Goal: Register for event/course

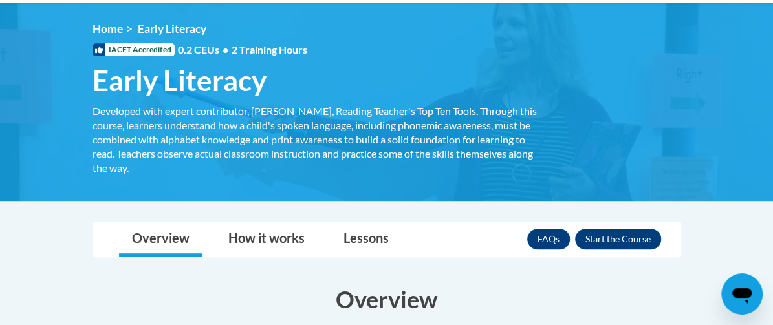
scroll to position [178, 0]
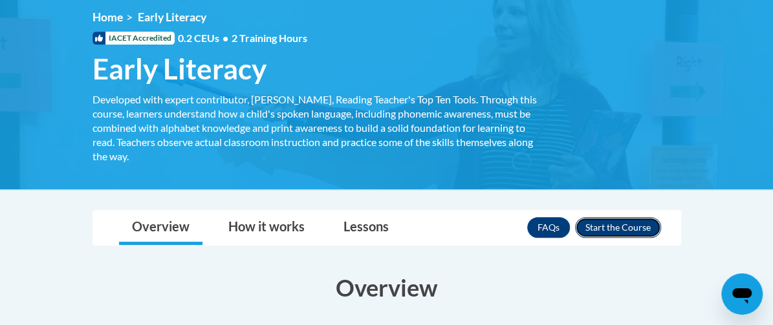
click at [661, 226] on button "Enroll" at bounding box center [618, 227] width 86 height 21
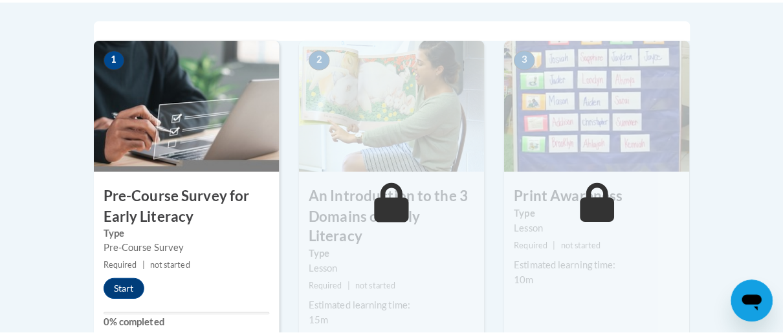
scroll to position [415, 0]
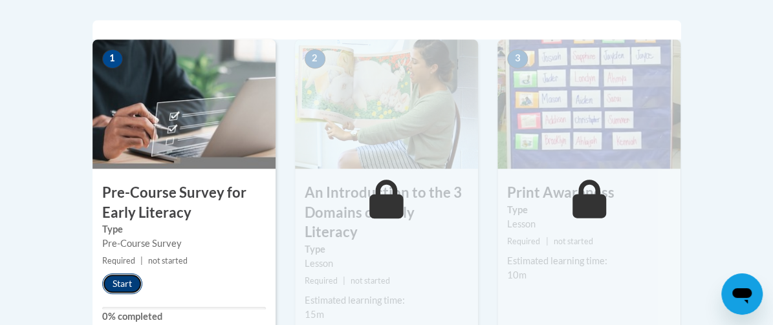
click at [102, 286] on button "Start" at bounding box center [122, 284] width 40 height 21
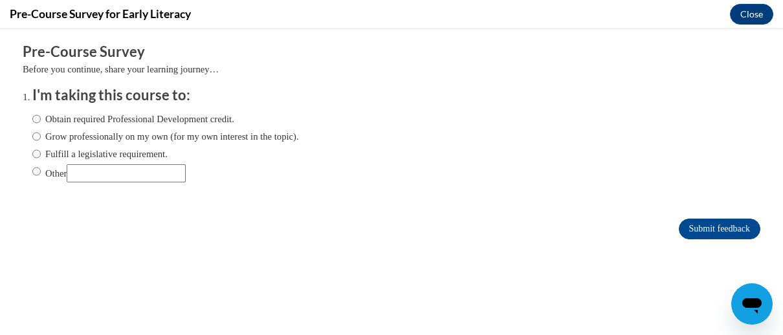
scroll to position [0, 0]
click at [32, 124] on input "Obtain required Professional Development credit." at bounding box center [36, 119] width 8 height 14
radio input "true"
click at [733, 227] on input "Submit feedback" at bounding box center [720, 229] width 82 height 21
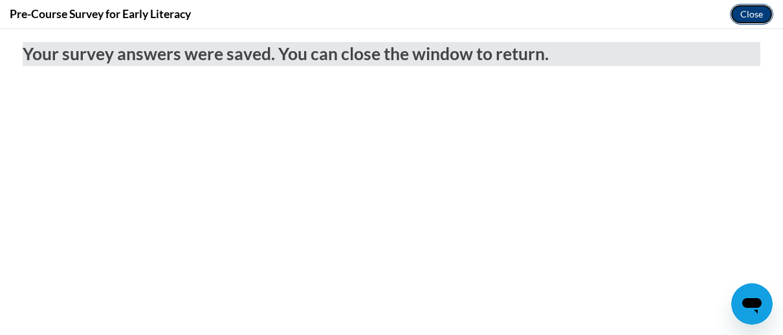
click at [755, 20] on button "Close" at bounding box center [751, 14] width 43 height 21
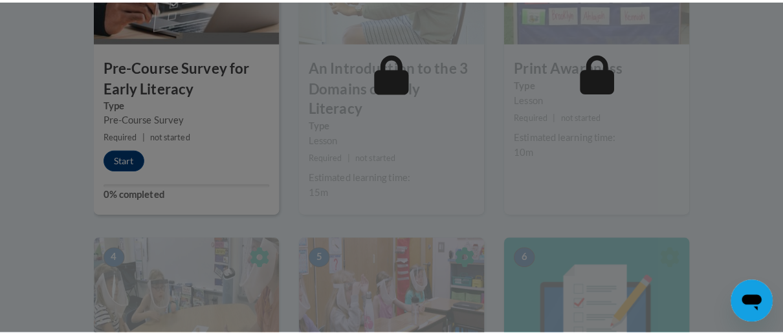
scroll to position [546, 0]
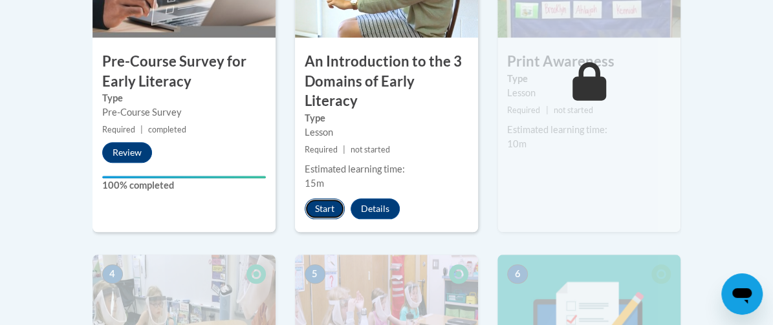
click at [305, 199] on button "Start" at bounding box center [325, 209] width 40 height 21
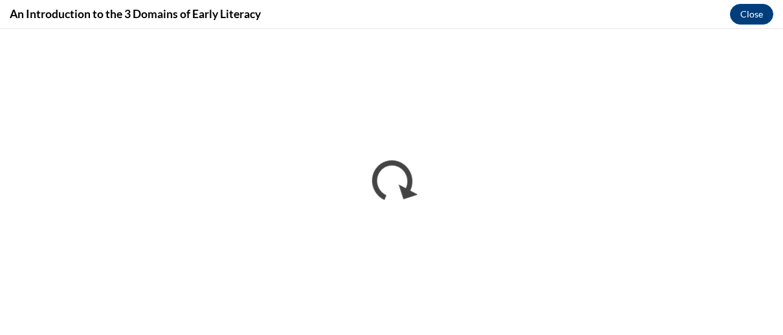
scroll to position [0, 0]
